Goal: Download file/media

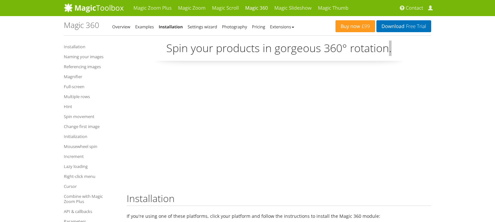
scroll to position [4760, 0]
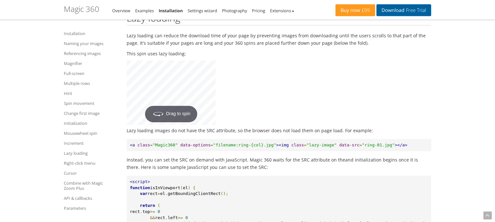
click at [392, 11] on link "Download Free Trial" at bounding box center [403, 10] width 55 height 12
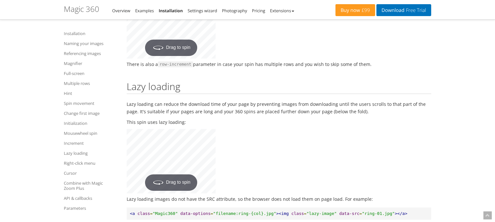
scroll to position [4624, 0]
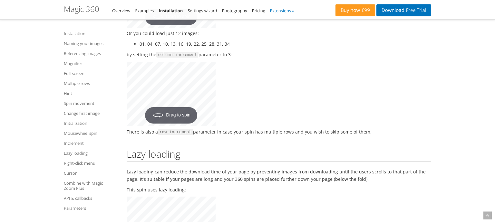
click at [280, 9] on link "Extensions" at bounding box center [282, 11] width 24 height 6
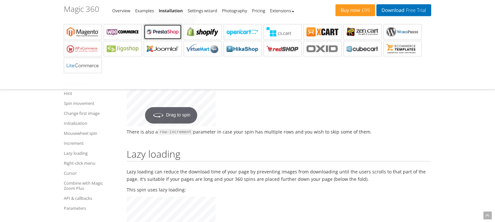
click at [171, 34] on b "Magic 360 for PrestaShop" at bounding box center [163, 32] width 32 height 10
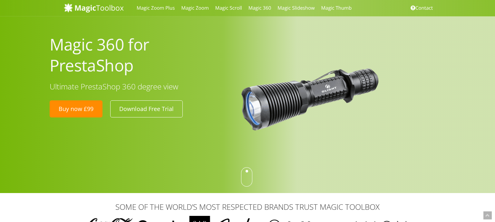
scroll to position [376, 0]
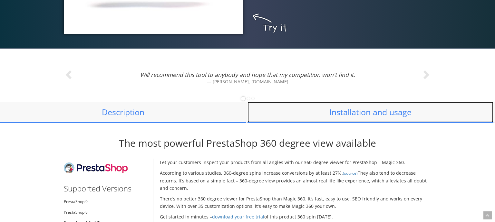
click at [352, 110] on link "Installation and usage" at bounding box center [370, 112] width 246 height 21
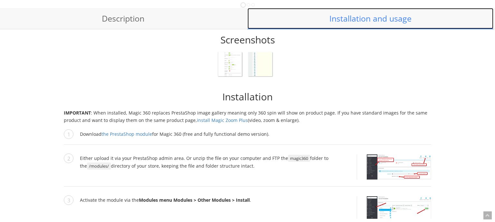
scroll to position [475, 0]
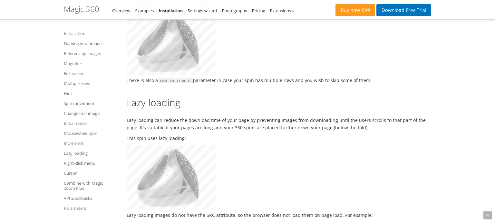
scroll to position [4666, 0]
